Goal: Information Seeking & Learning: Learn about a topic

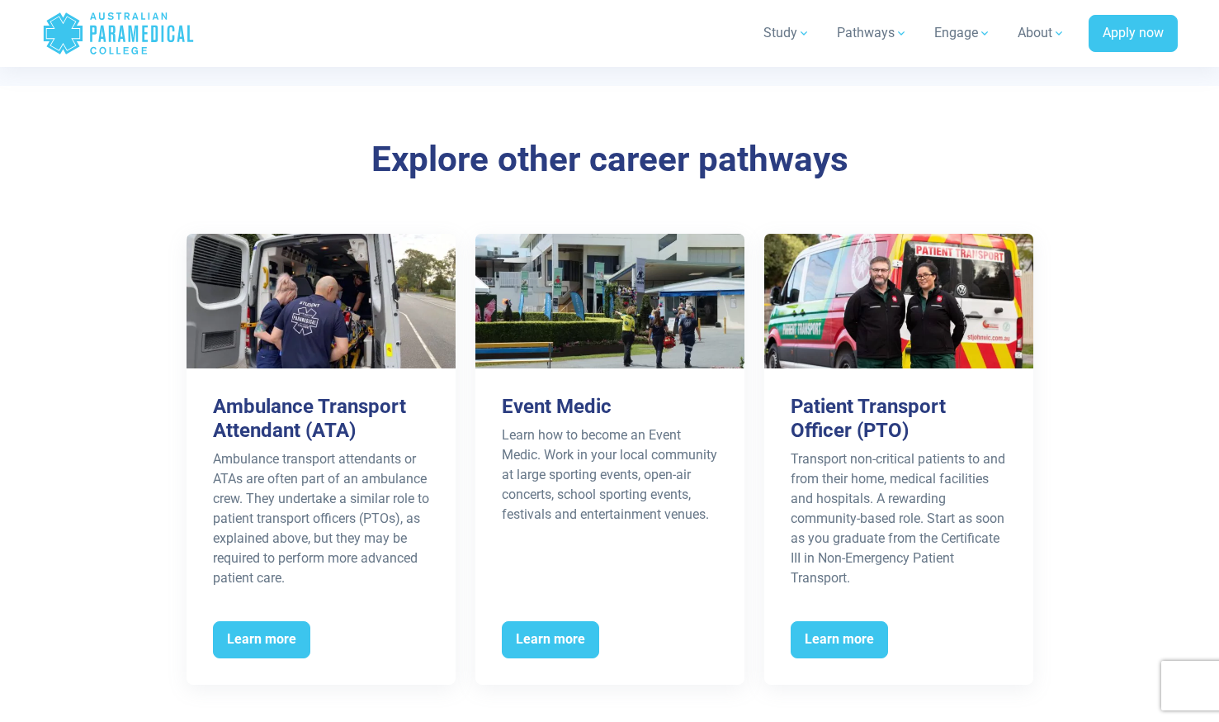
scroll to position [3263, 0]
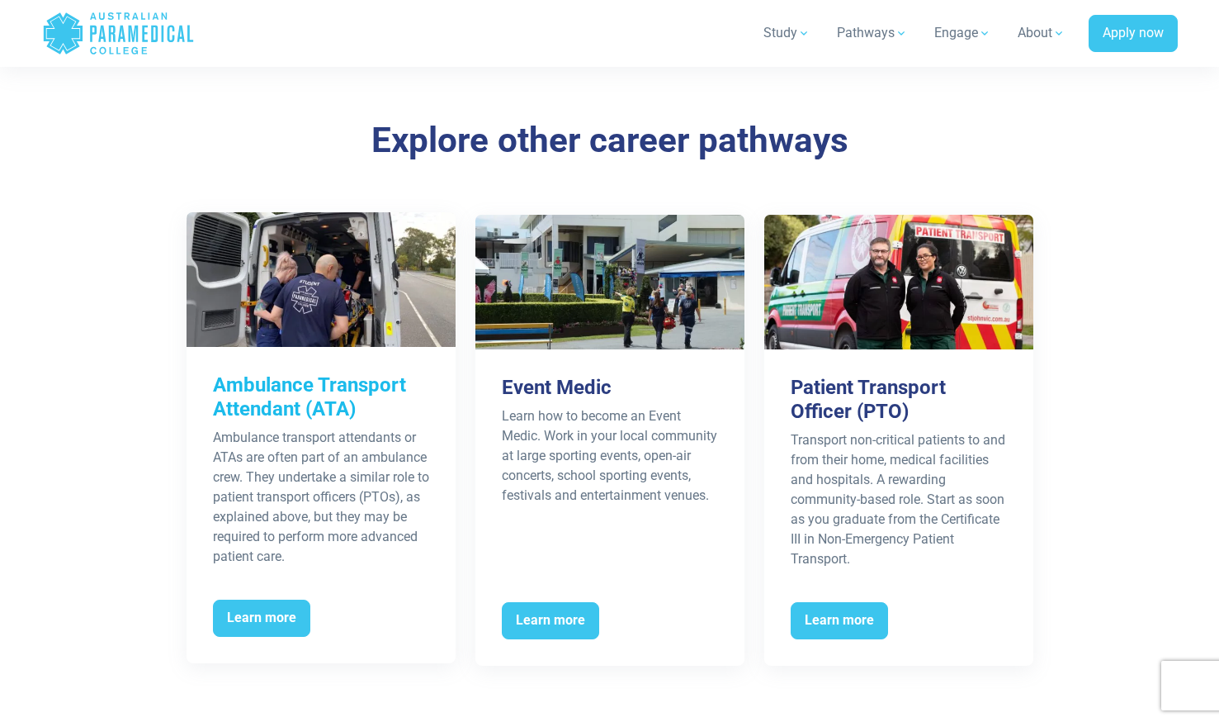
click at [391, 420] on h3 "Ambulance Transport Attendant (ATA)" at bounding box center [321, 397] width 216 height 48
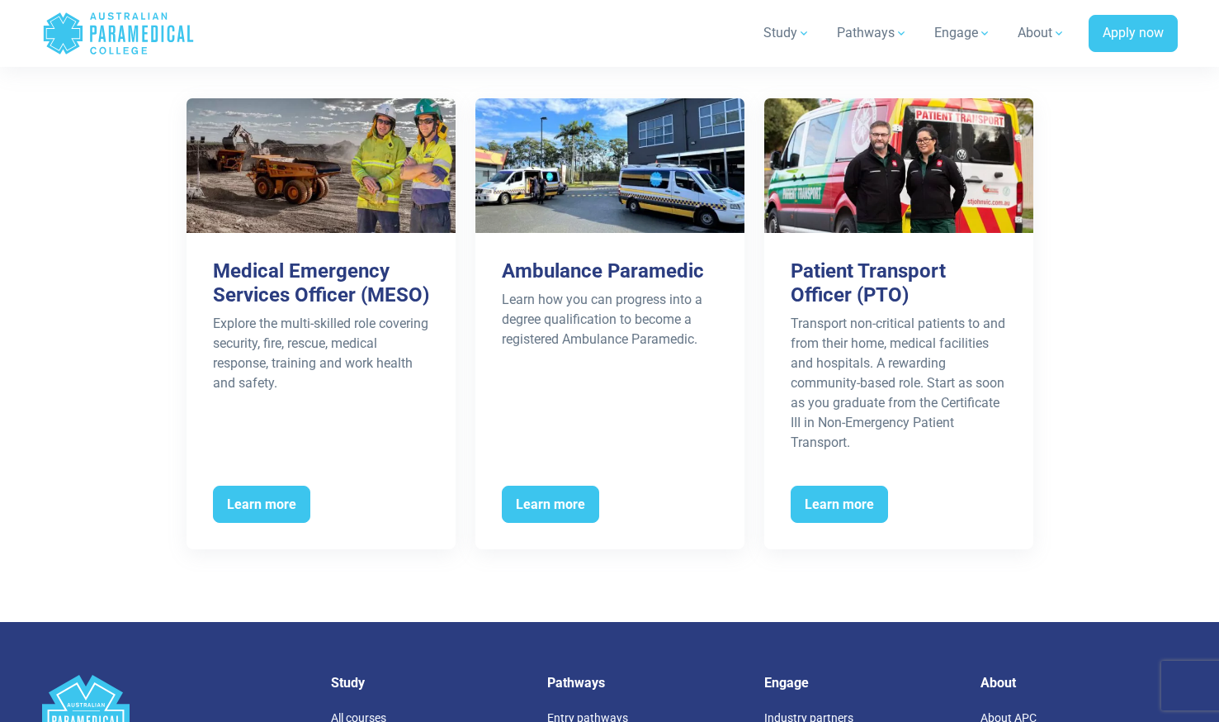
scroll to position [3327, 0]
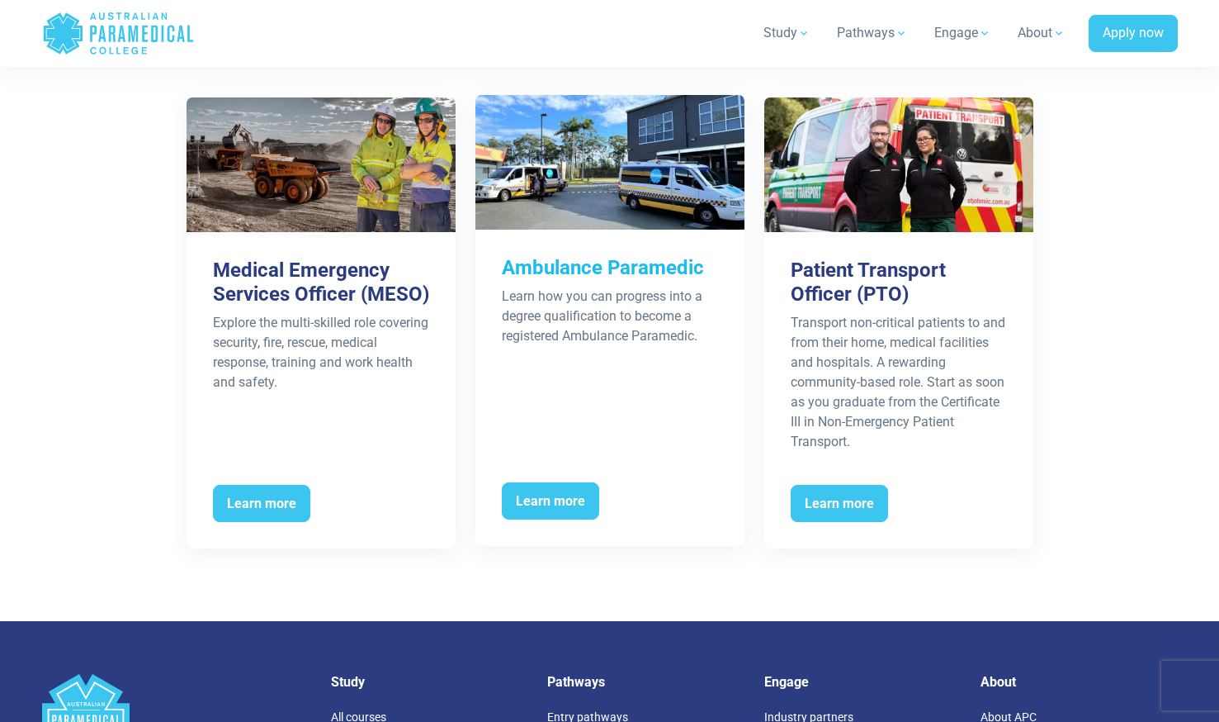
click at [666, 278] on h3 "Ambulance Paramedic" at bounding box center [610, 268] width 216 height 24
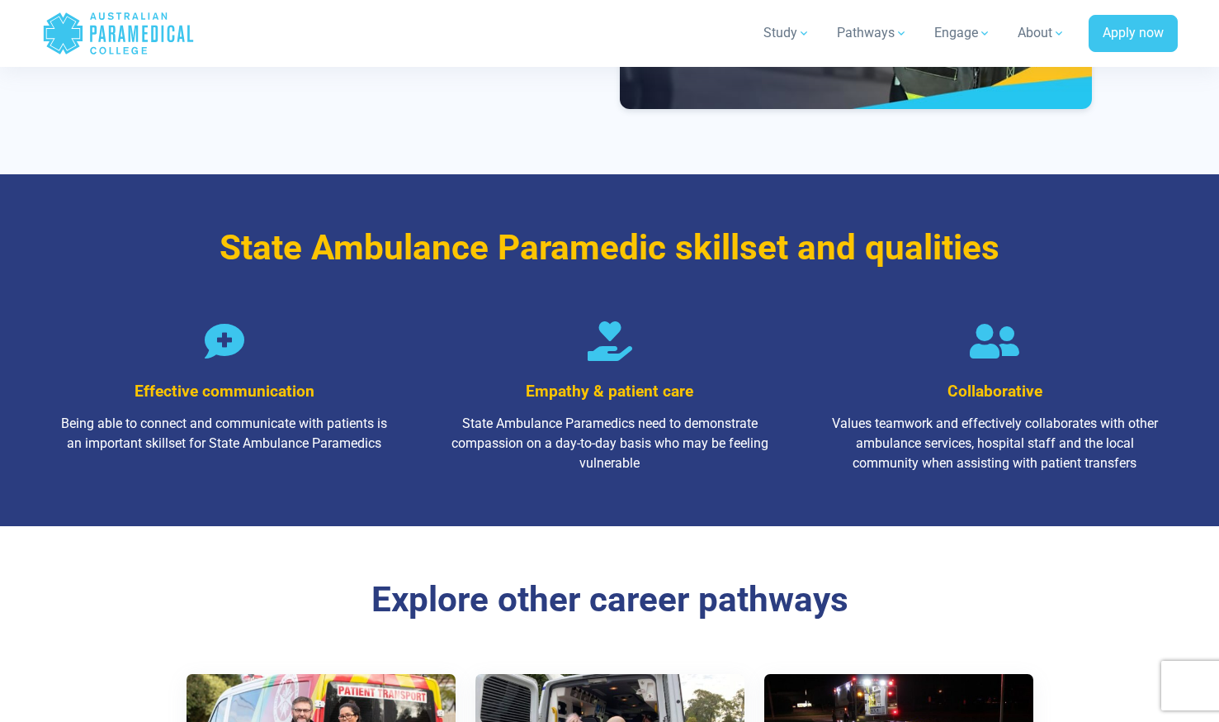
scroll to position [2628, 0]
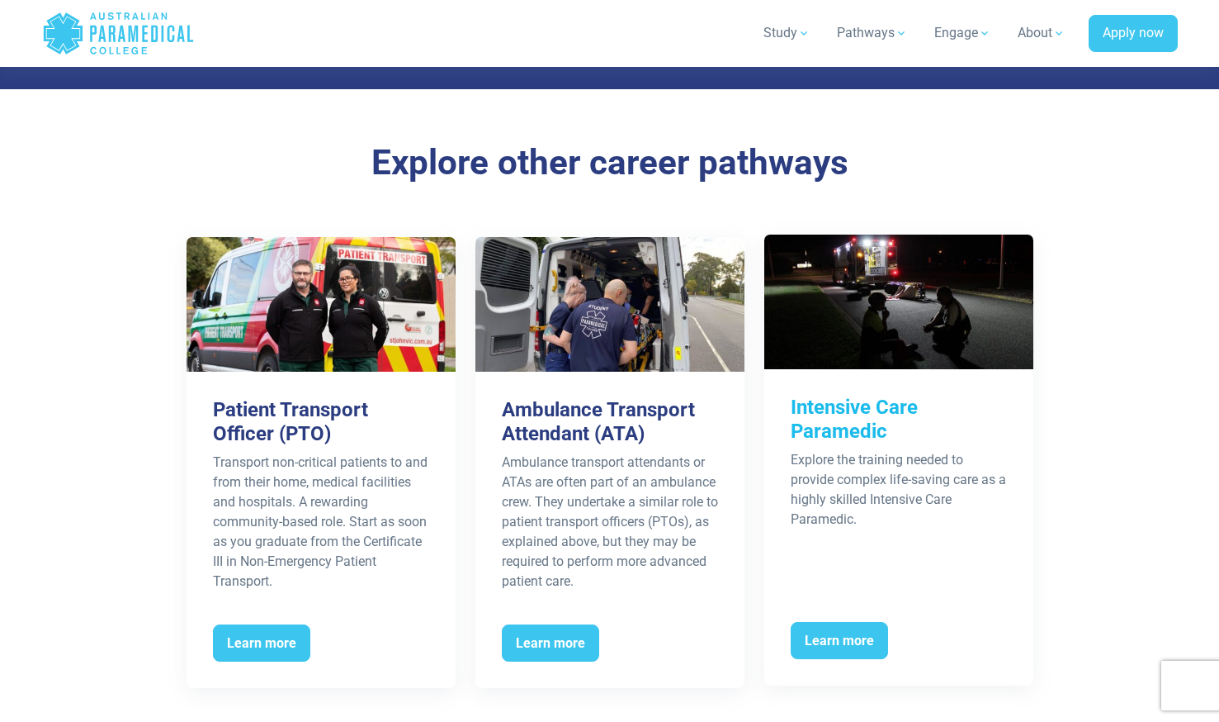
click at [918, 416] on h3 "Intensive Care Paramedic" at bounding box center [899, 419] width 216 height 48
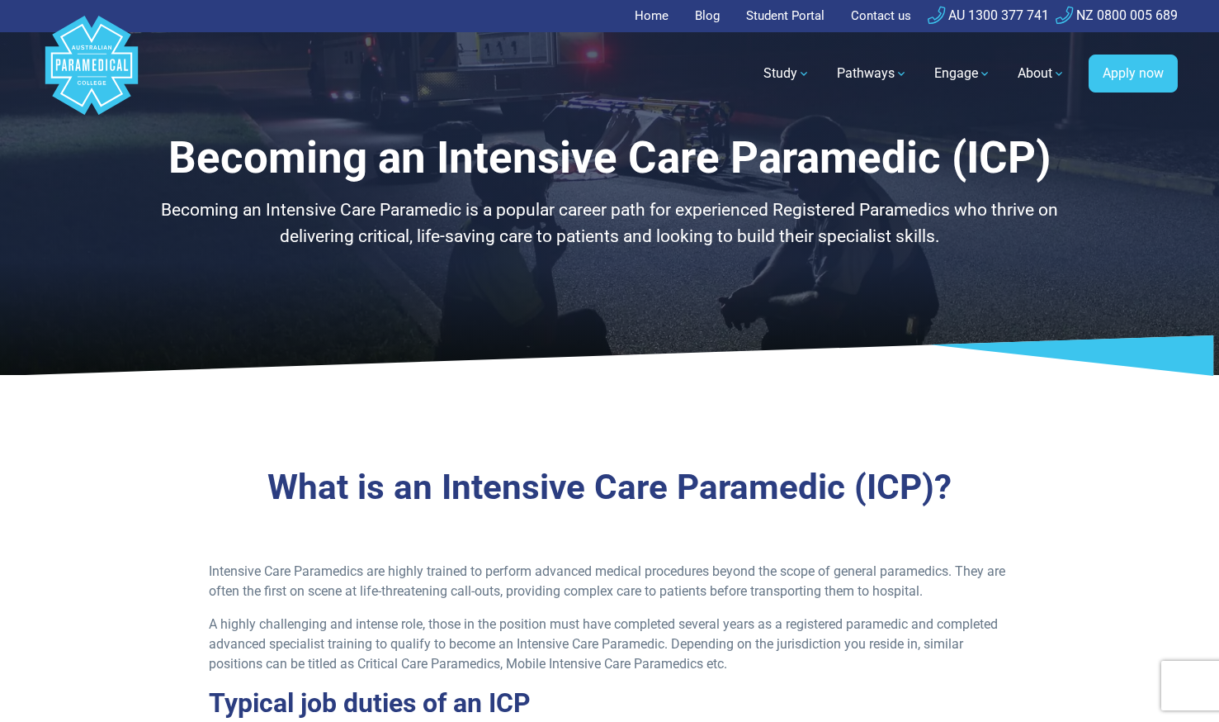
click at [851, 485] on h3 "What is an Intensive Care Paramedic (ICP)?" at bounding box center [610, 487] width 966 height 42
